Goal: Task Accomplishment & Management: Complete application form

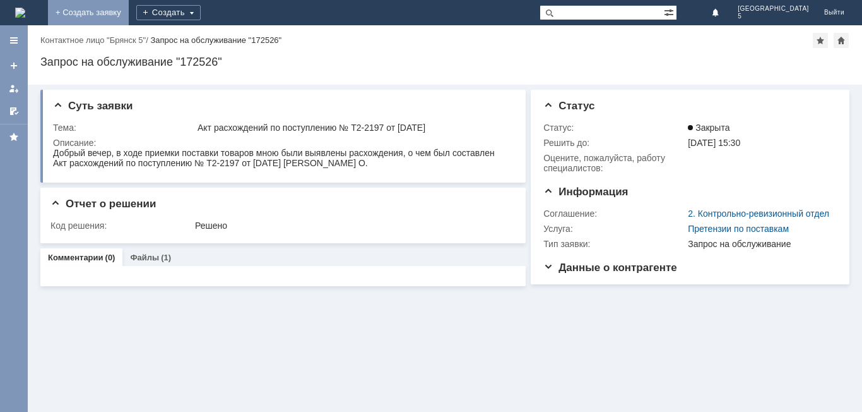
click at [129, 5] on link "+ Создать заявку" at bounding box center [88, 12] width 81 height 25
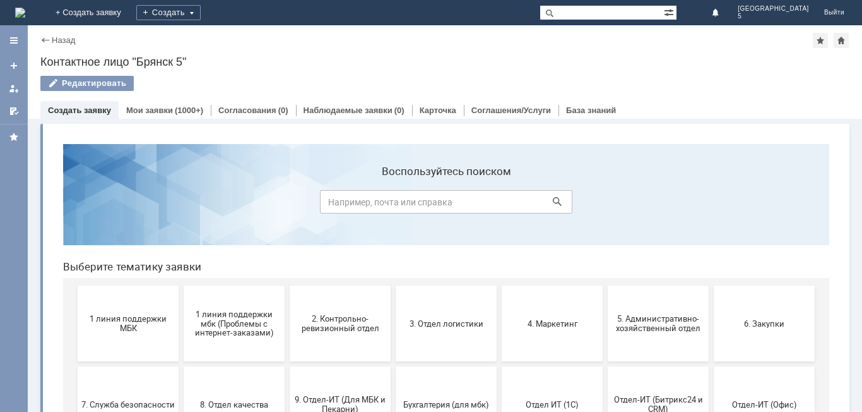
drag, startPoint x: 134, startPoint y: 319, endPoint x: 142, endPoint y: 321, distance: 7.8
click at [141, 321] on span "1 линия поддержки МБК" at bounding box center [127, 323] width 93 height 19
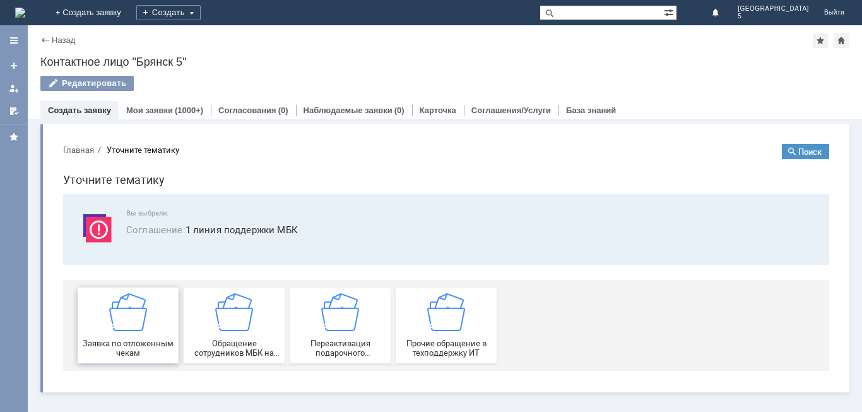
click at [150, 314] on div "Заявка по отложенным чекам" at bounding box center [127, 325] width 93 height 64
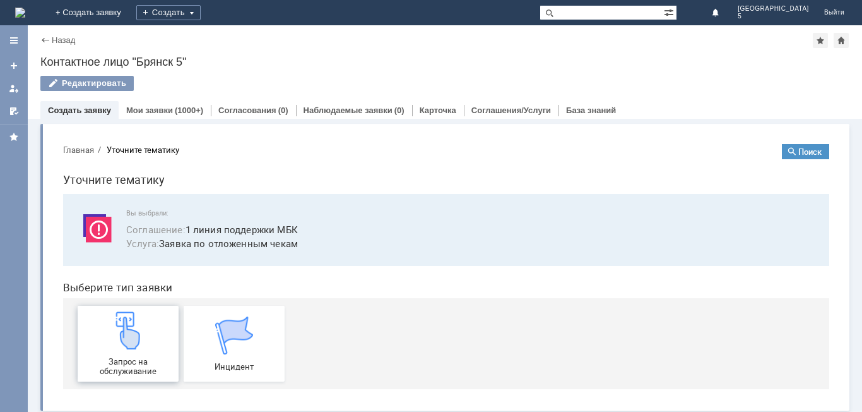
click at [143, 315] on div "Запрос на обслуживание" at bounding box center [127, 343] width 93 height 64
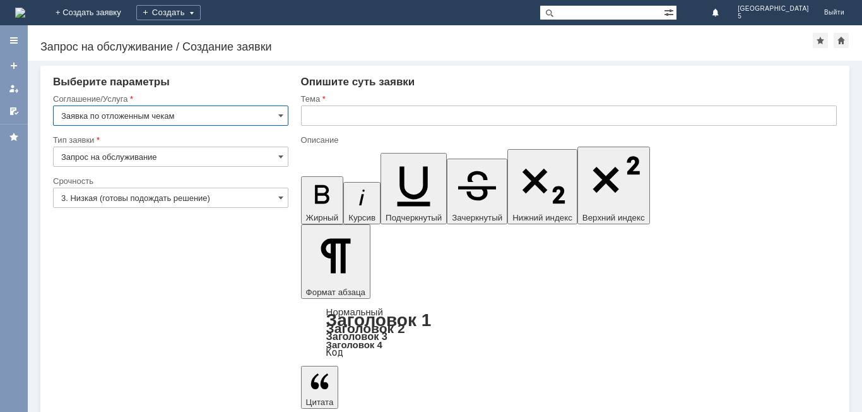
click at [340, 117] on input "text" at bounding box center [569, 115] width 536 height 20
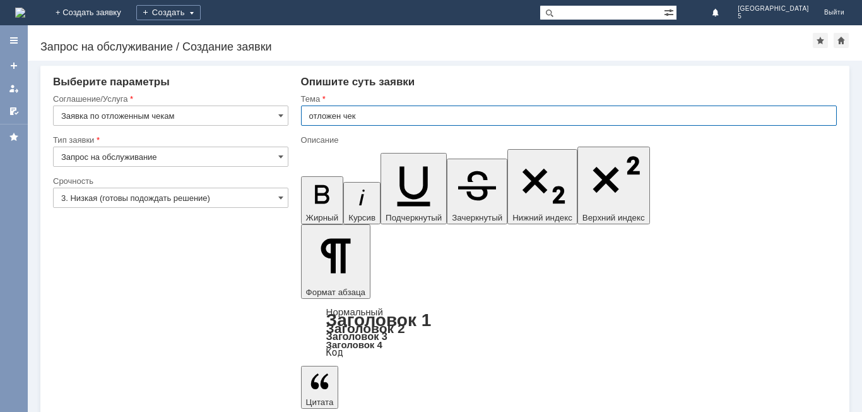
type input "отложен чек"
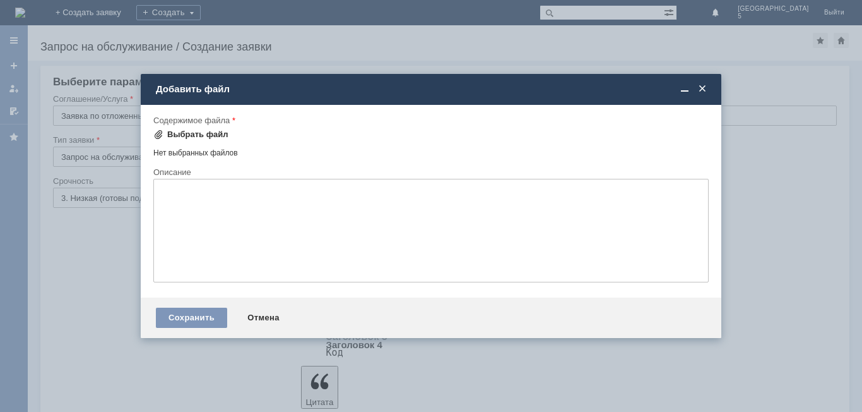
click at [201, 134] on div "Выбрать файл" at bounding box center [197, 134] width 61 height 10
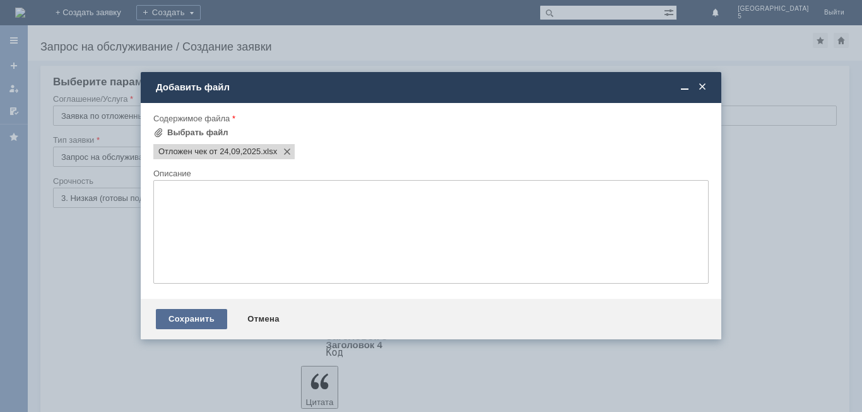
click at [179, 318] on div "Сохранить" at bounding box center [191, 319] width 71 height 20
